Goal: Task Accomplishment & Management: Manage account settings

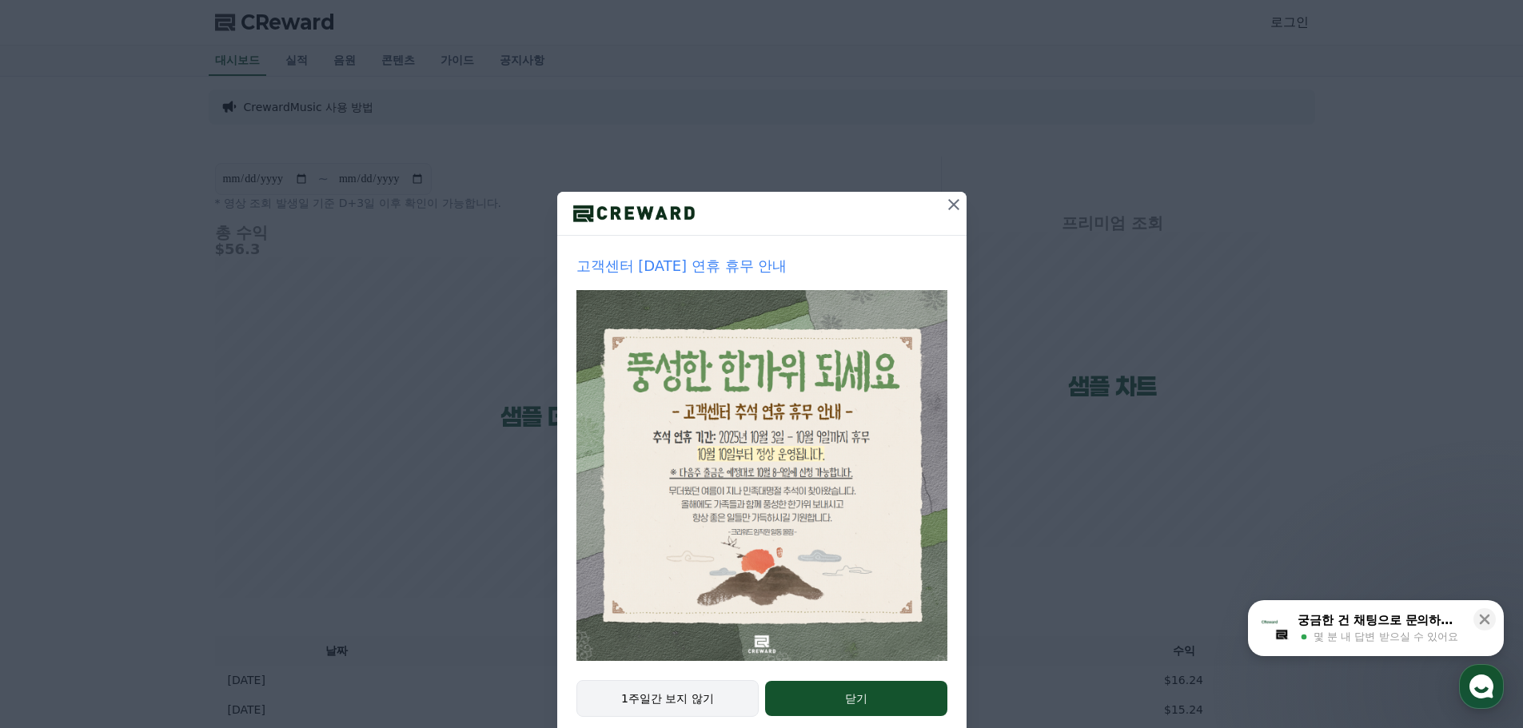
click at [688, 689] on button "1주일간 보지 않기" at bounding box center [667, 698] width 183 height 37
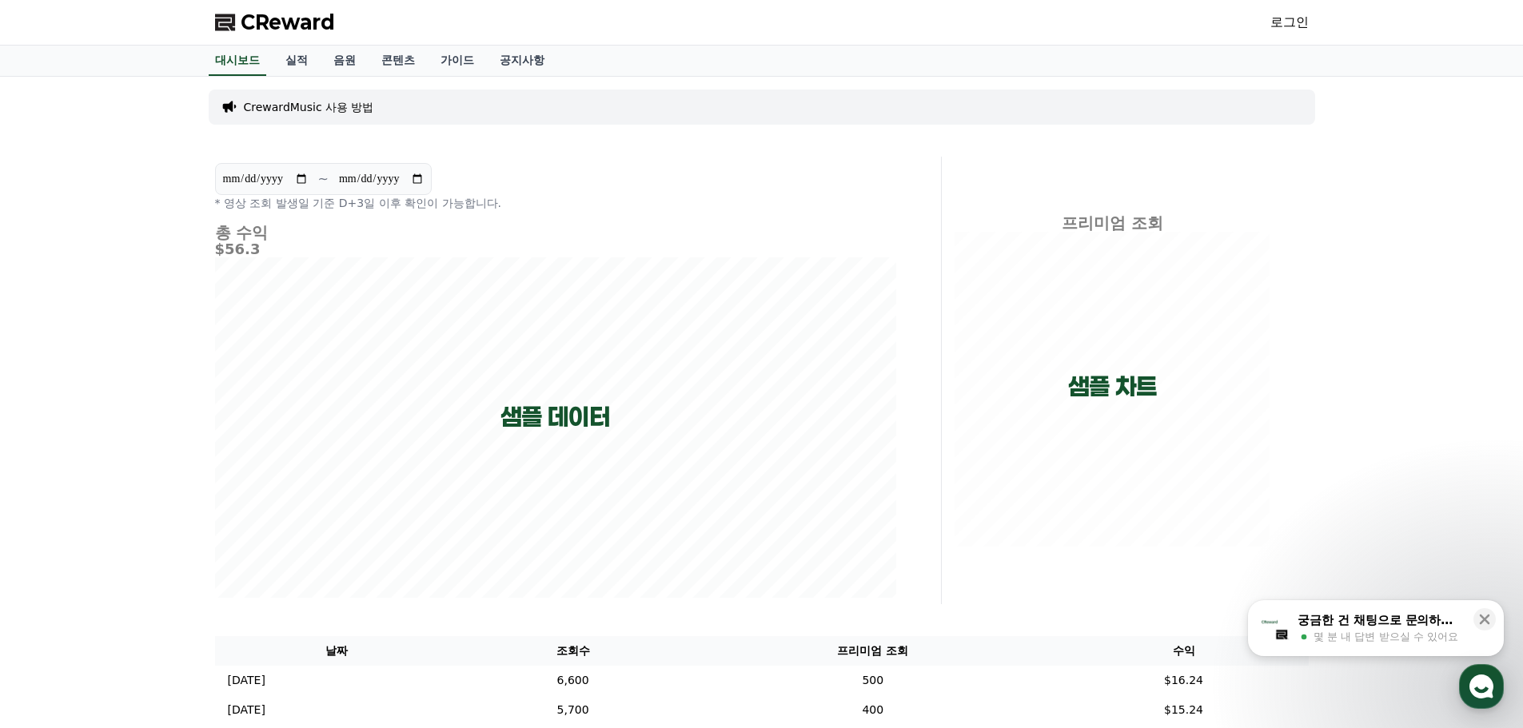
click at [1274, 26] on link "로그인" at bounding box center [1289, 22] width 38 height 19
click at [1285, 19] on link "로그인" at bounding box center [1289, 22] width 38 height 19
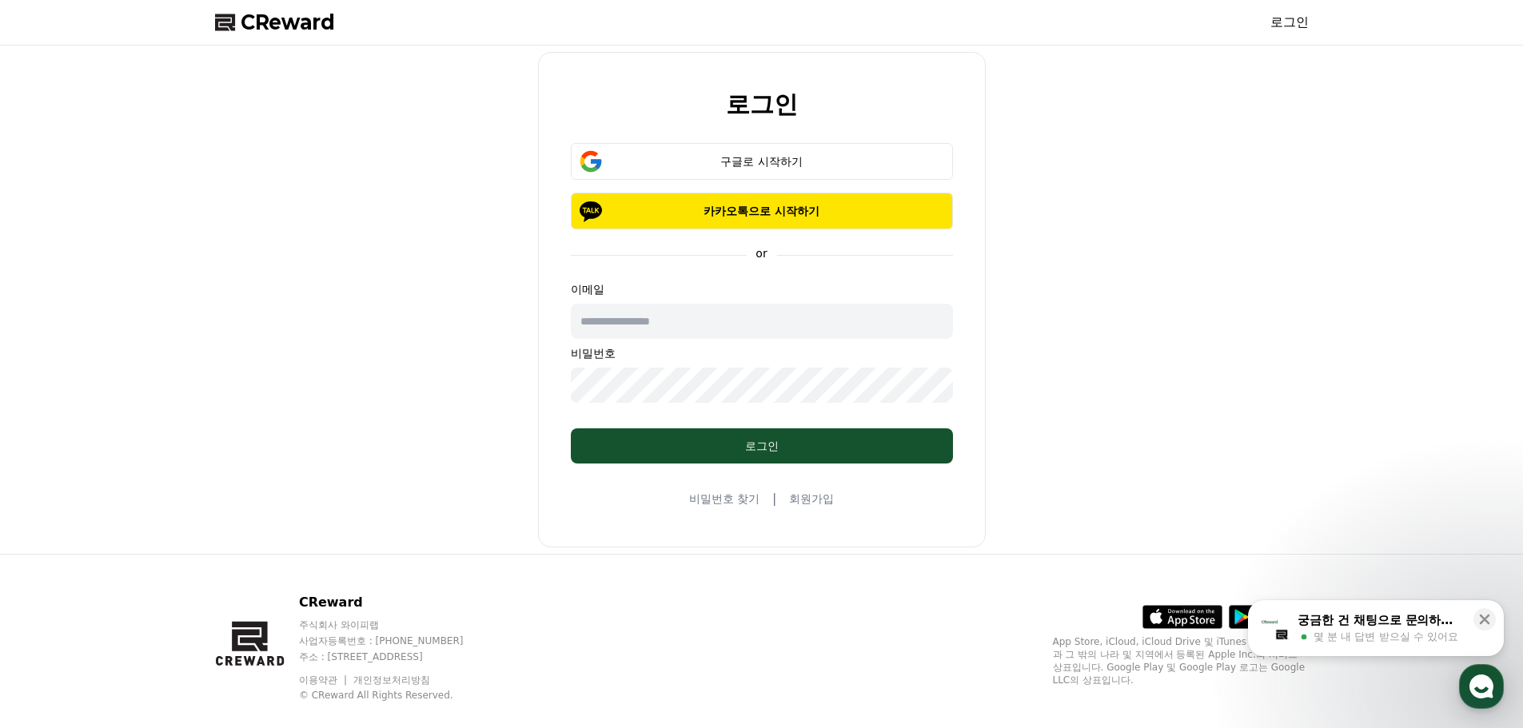
type input "**********"
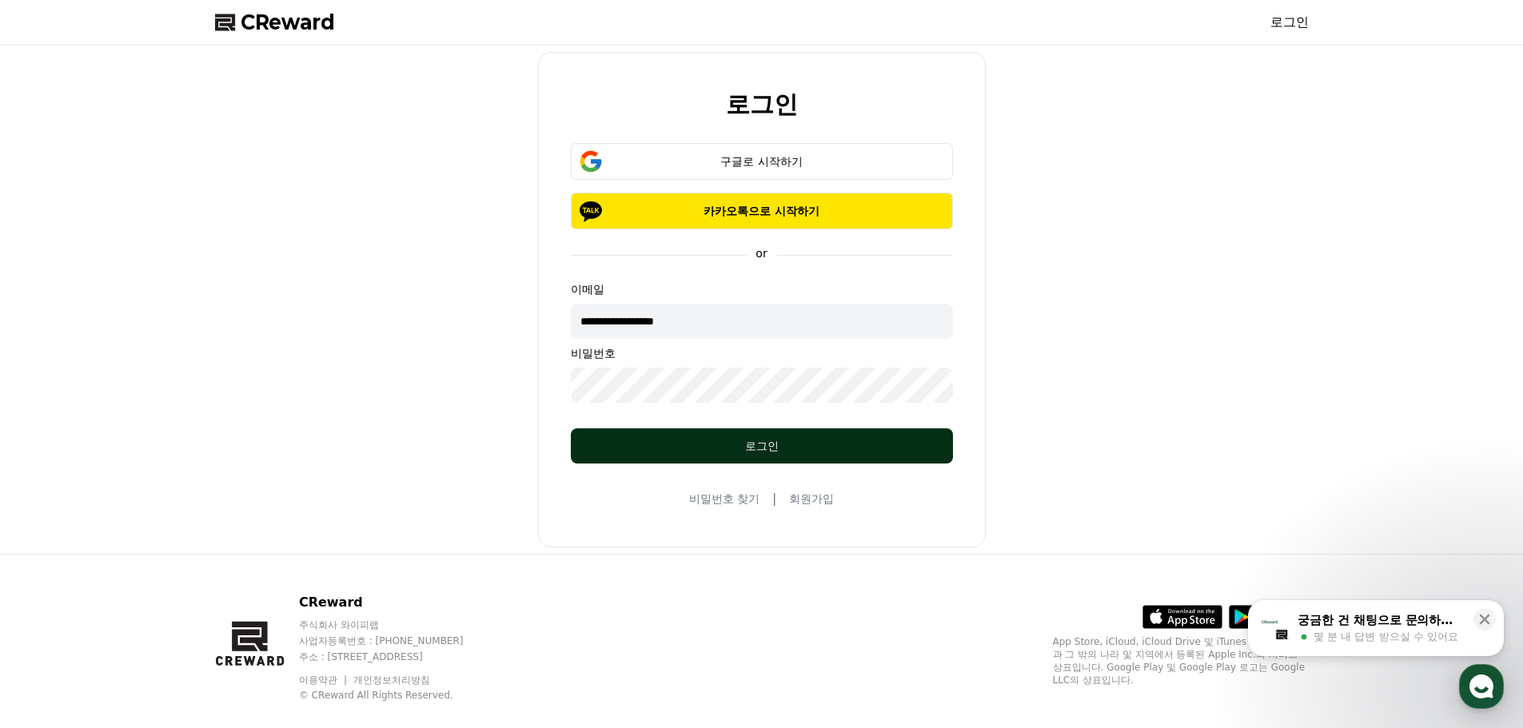
click at [786, 443] on div "로그인" at bounding box center [762, 446] width 318 height 16
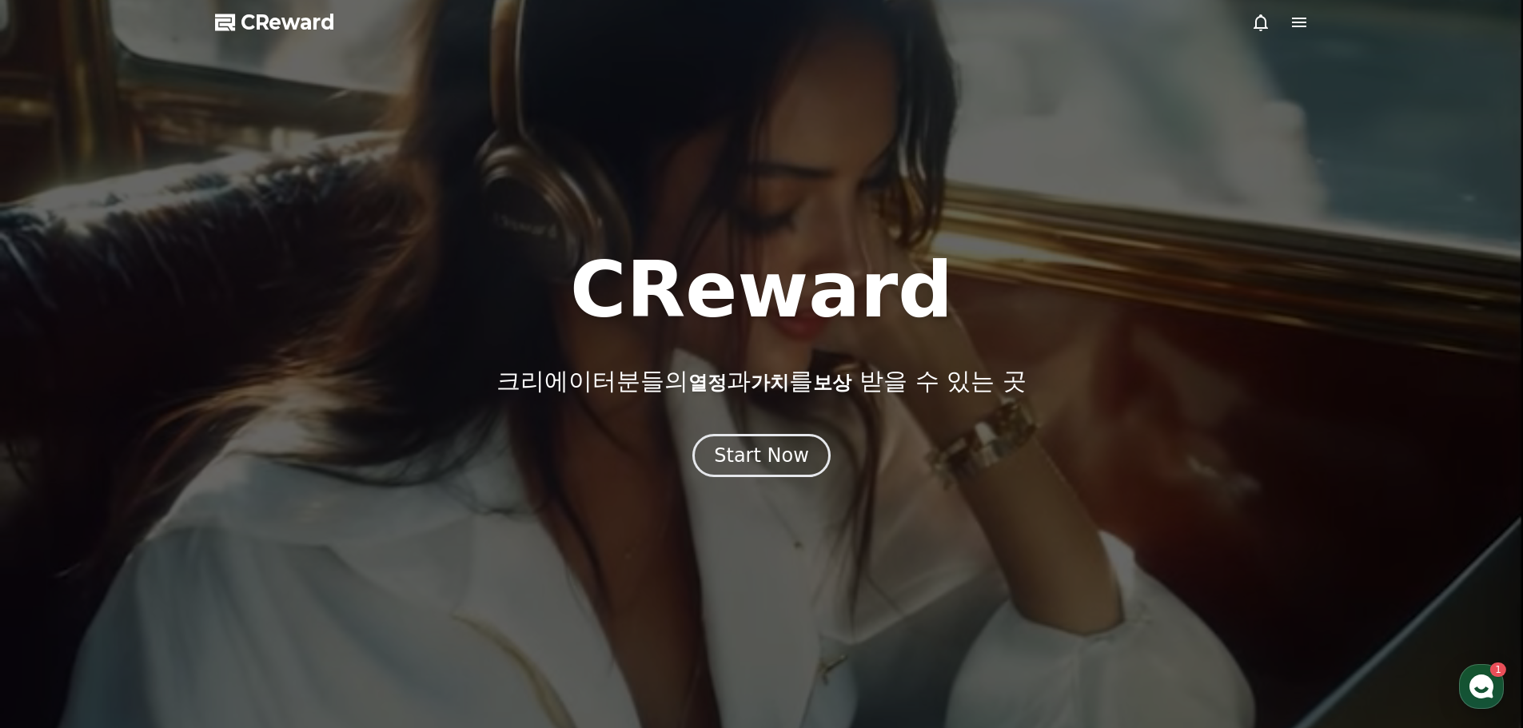
click at [305, 26] on span "CReward" at bounding box center [288, 23] width 94 height 26
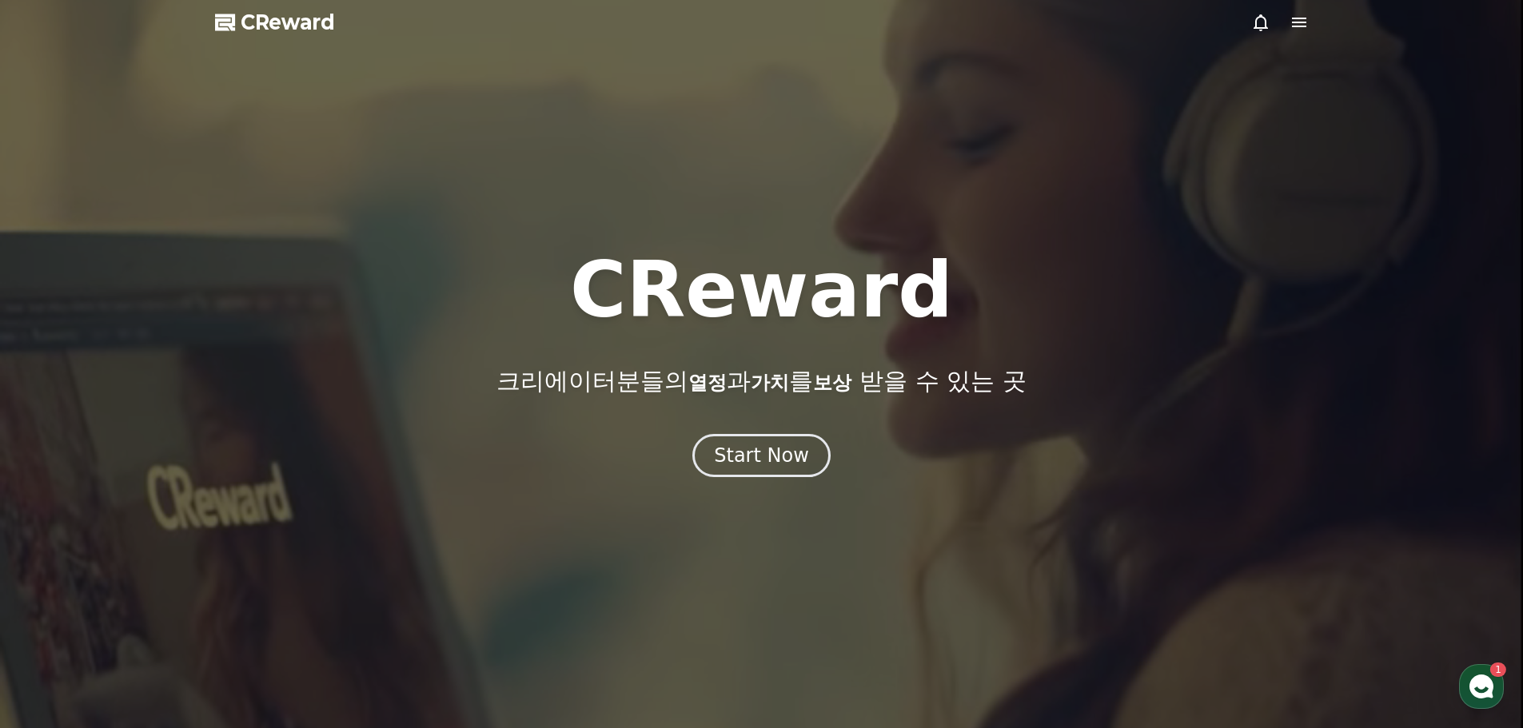
click at [1300, 29] on icon at bounding box center [1298, 22] width 19 height 19
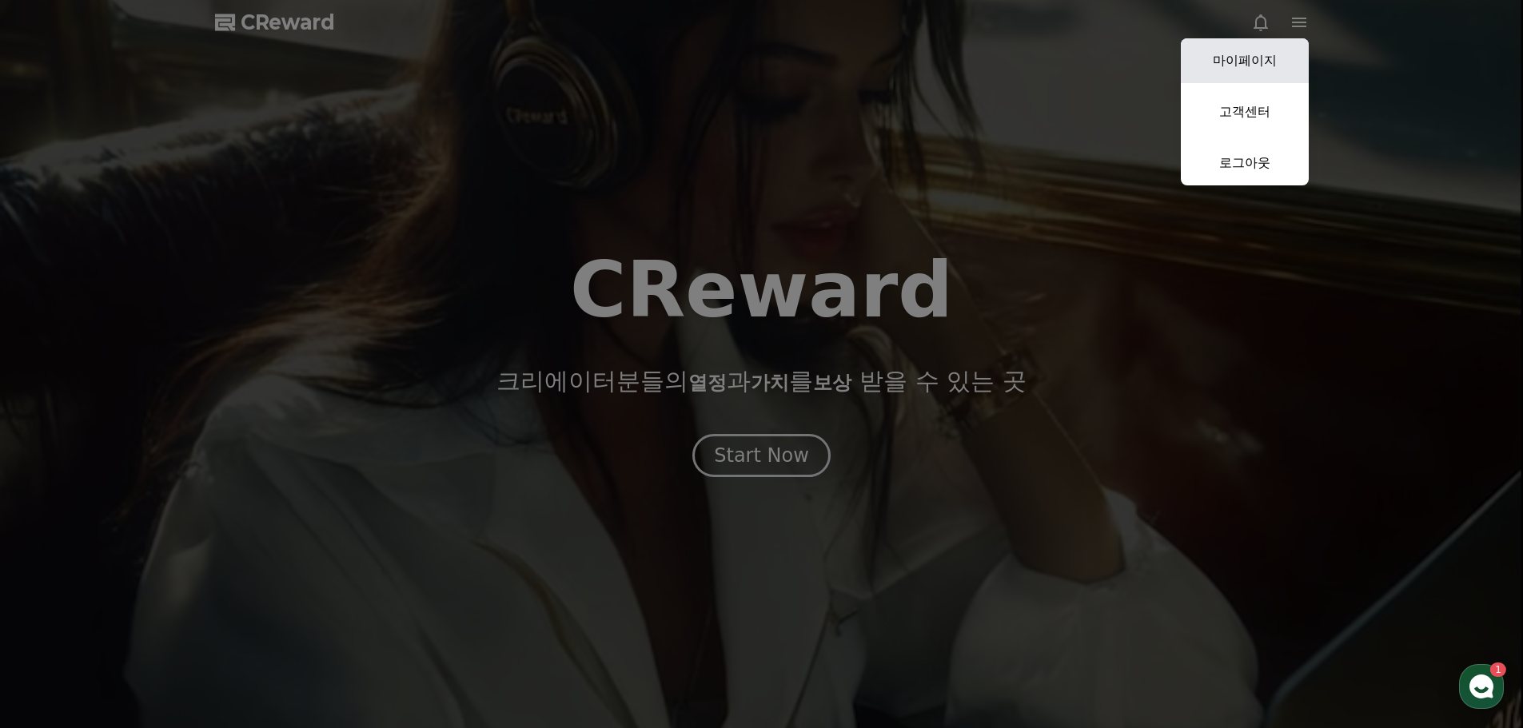
click at [1266, 62] on link "마이페이지" at bounding box center [1245, 60] width 128 height 45
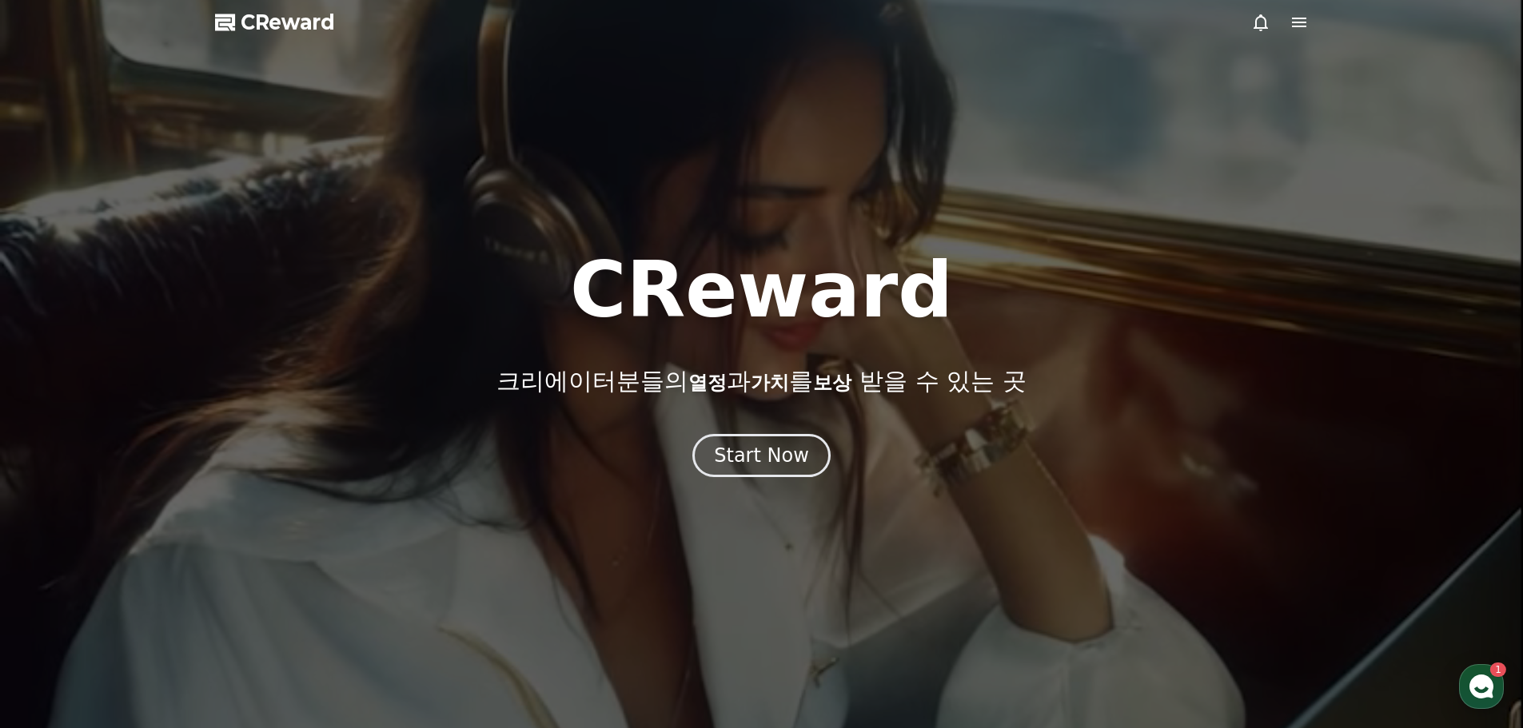
select select "**********"
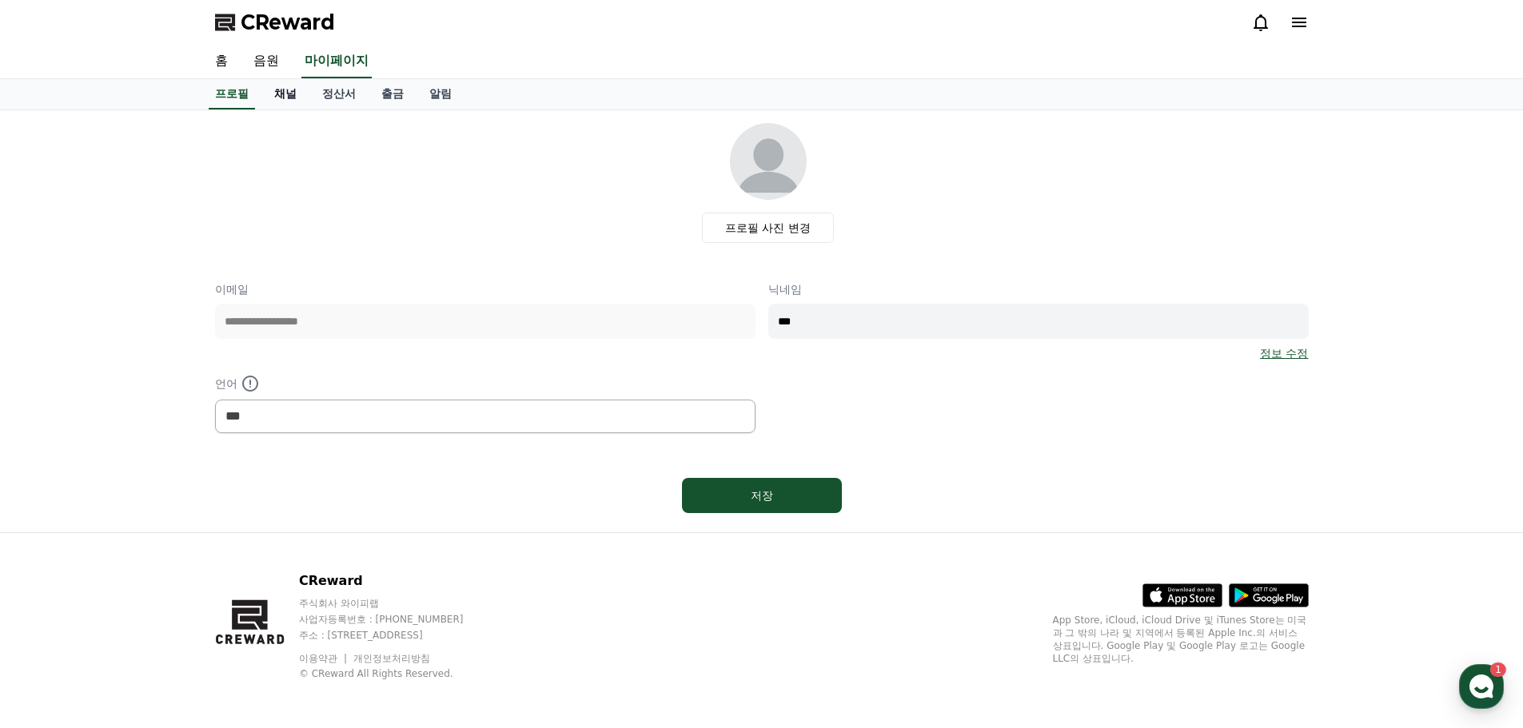
click at [293, 93] on link "채널" at bounding box center [285, 94] width 48 height 30
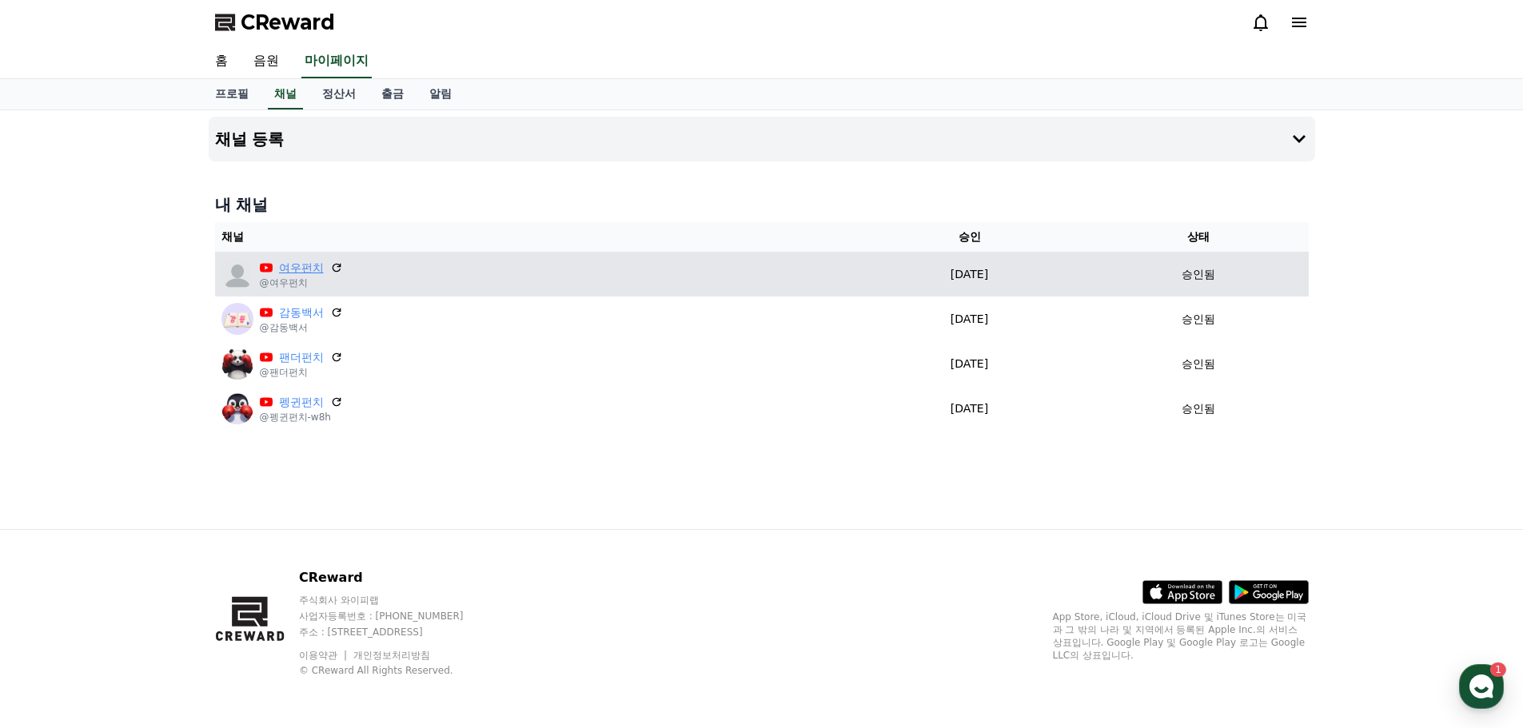
click at [285, 271] on link "여우펀치" at bounding box center [301, 268] width 45 height 17
click at [292, 269] on link "여우펀치" at bounding box center [301, 268] width 45 height 17
